Goal: Task Accomplishment & Management: Use online tool/utility

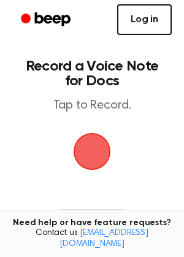
click at [147, 17] on link "Log in" at bounding box center [144, 19] width 55 height 31
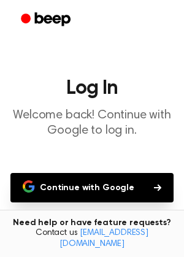
click at [81, 180] on button "Continue with Google" at bounding box center [91, 187] width 163 height 29
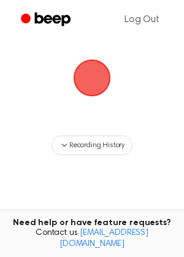
scroll to position [78, 0]
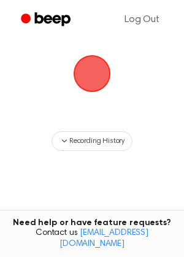
click at [98, 70] on span "button" at bounding box center [92, 73] width 44 height 44
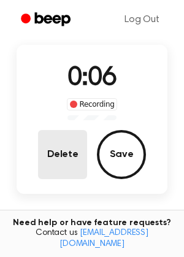
scroll to position [64, 0]
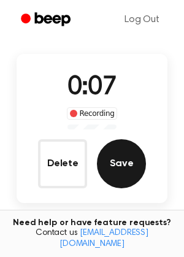
click at [121, 151] on button "Save" at bounding box center [121, 163] width 49 height 49
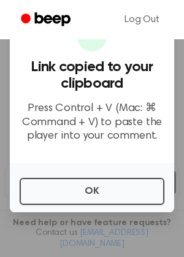
scroll to position [0, 0]
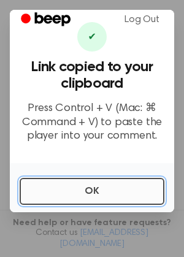
click at [94, 193] on button "OK" at bounding box center [92, 191] width 145 height 27
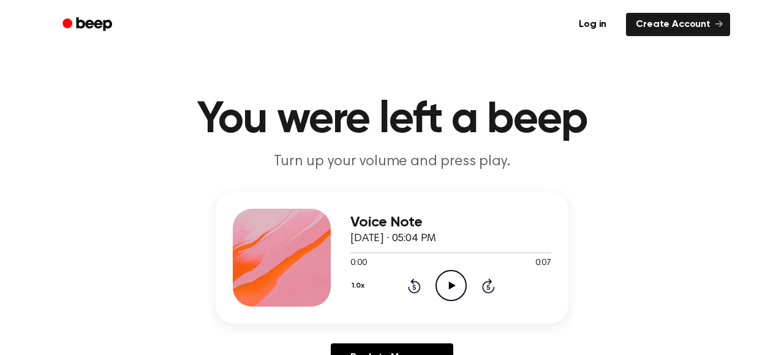
click at [451, 285] on icon at bounding box center [451, 286] width 7 height 8
click at [451, 285] on icon "Pause Audio" at bounding box center [451, 285] width 31 height 31
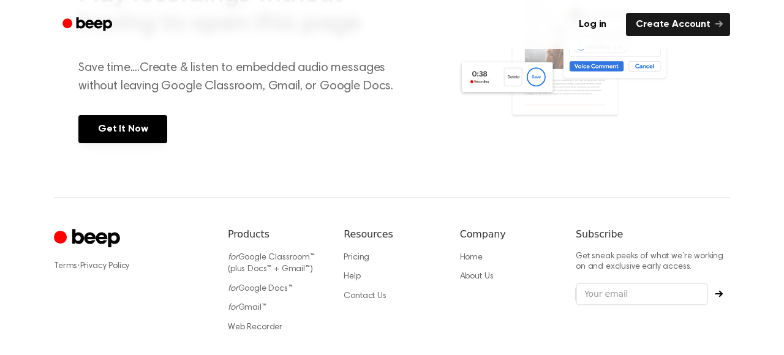
scroll to position [633, 0]
